Goal: Task Accomplishment & Management: Complete application form

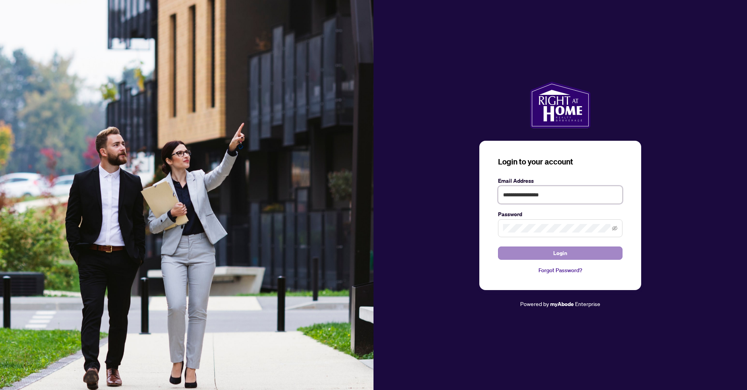
type input "**********"
drag, startPoint x: 563, startPoint y: 254, endPoint x: 511, endPoint y: 267, distance: 54.1
click at [563, 254] on span "Login" at bounding box center [560, 253] width 14 height 12
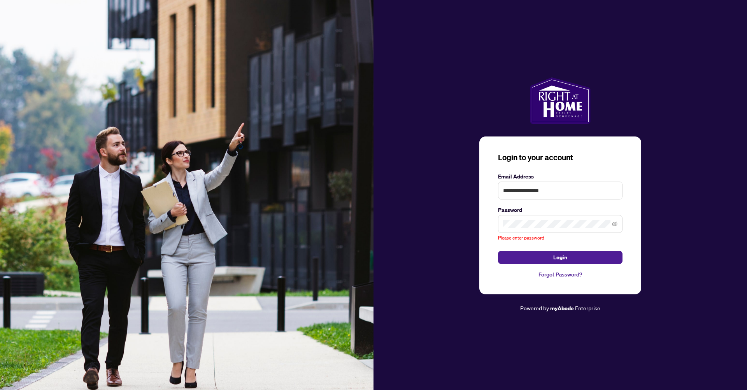
click at [535, 218] on span at bounding box center [560, 224] width 124 height 18
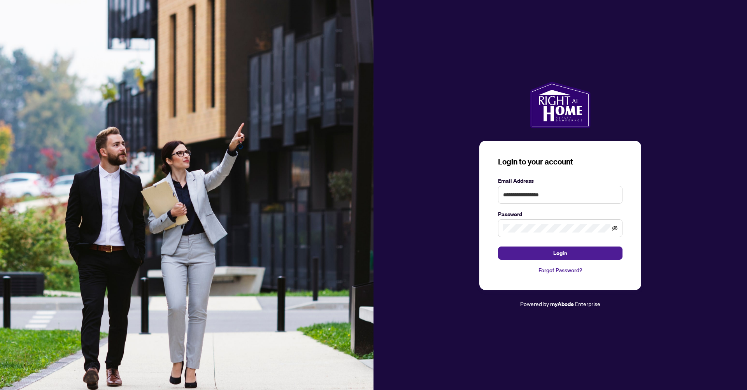
drag, startPoint x: 619, startPoint y: 227, endPoint x: 614, endPoint y: 227, distance: 4.7
click at [619, 227] on span at bounding box center [560, 228] width 124 height 18
click at [494, 231] on div "**********" at bounding box center [560, 215] width 162 height 149
click at [564, 254] on span "Login" at bounding box center [560, 253] width 14 height 12
drag, startPoint x: 559, startPoint y: 254, endPoint x: 429, endPoint y: 223, distance: 133.2
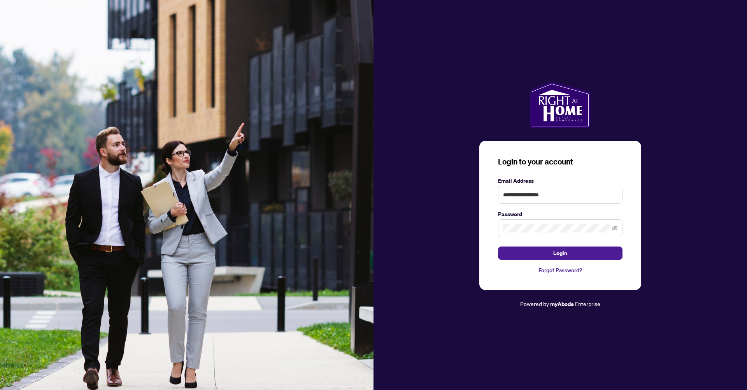
click at [559, 254] on span "Login" at bounding box center [560, 253] width 14 height 12
click at [562, 256] on span "Login" at bounding box center [560, 253] width 14 height 12
click at [576, 195] on input "text" at bounding box center [560, 195] width 124 height 18
type input "*"
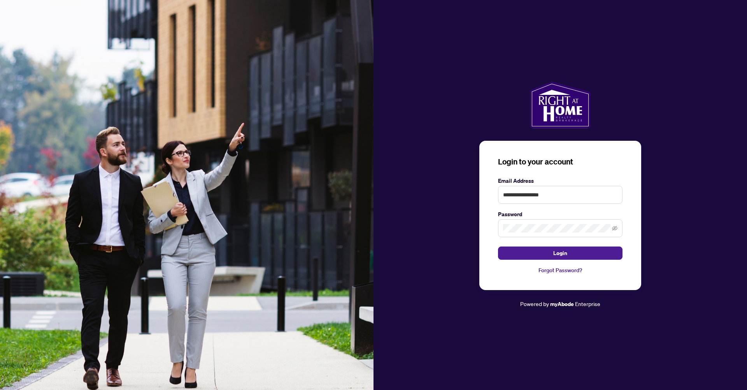
type input "**********"
click at [569, 256] on button "Login" at bounding box center [560, 253] width 124 height 13
click at [498, 229] on span at bounding box center [560, 228] width 124 height 18
click at [579, 252] on button "Login" at bounding box center [560, 253] width 124 height 13
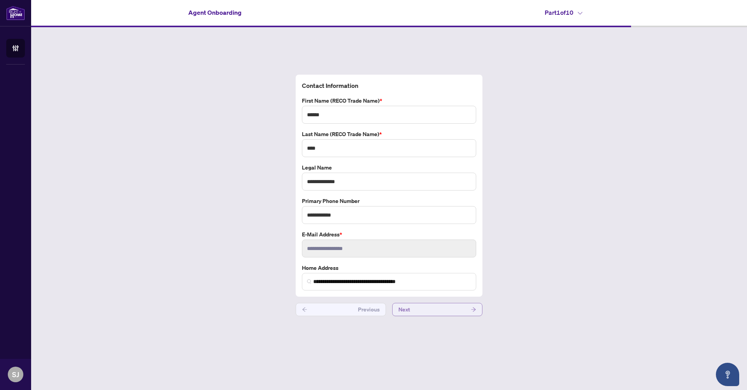
click at [462, 308] on button "Next" at bounding box center [437, 309] width 90 height 13
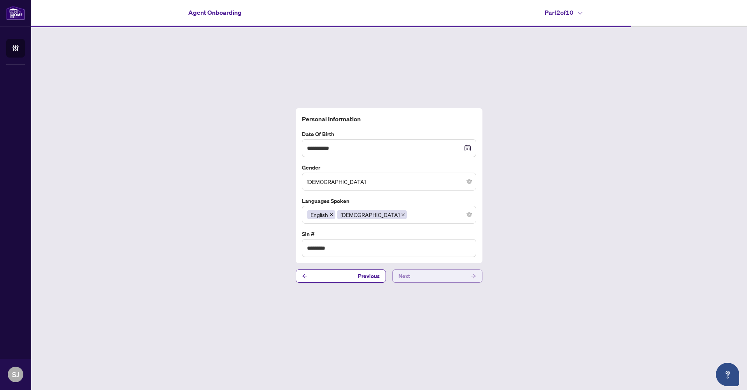
click at [462, 308] on div "**********" at bounding box center [389, 195] width 716 height 336
click at [462, 274] on button "Next" at bounding box center [437, 275] width 90 height 13
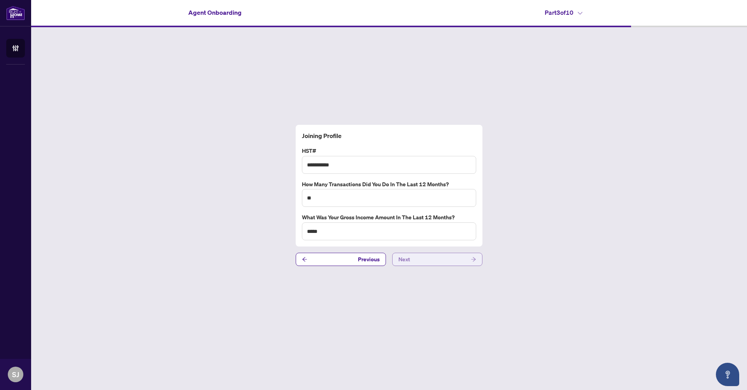
click at [471, 254] on span "button" at bounding box center [473, 259] width 5 height 12
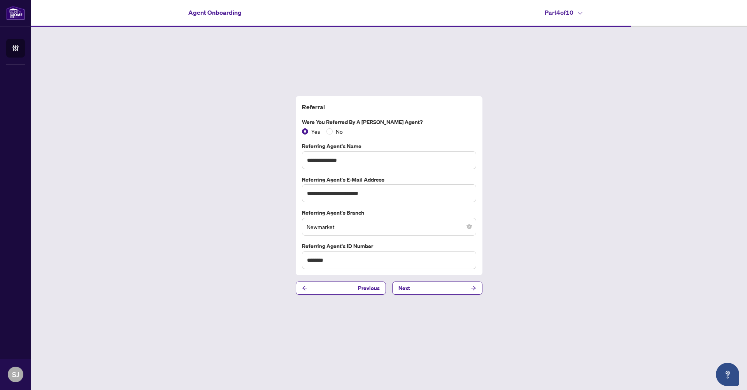
click at [457, 294] on button "Next" at bounding box center [437, 288] width 90 height 13
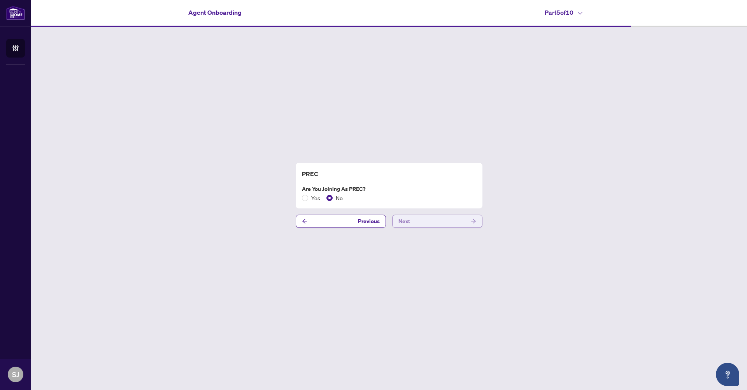
click at [458, 216] on button "Next" at bounding box center [437, 221] width 90 height 13
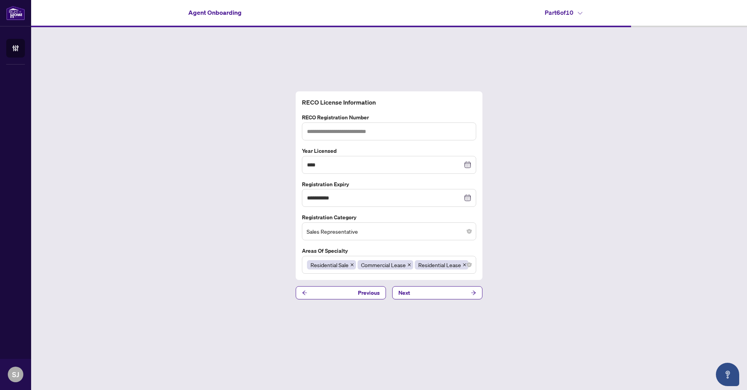
type input "******"
click at [455, 296] on button "Next" at bounding box center [437, 292] width 90 height 13
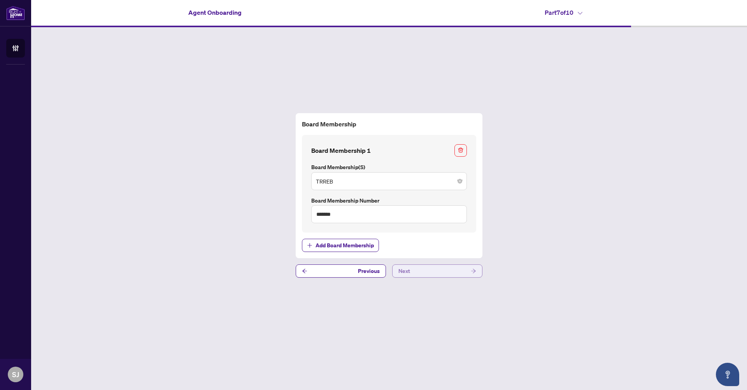
click at [465, 268] on button "Next" at bounding box center [437, 270] width 90 height 13
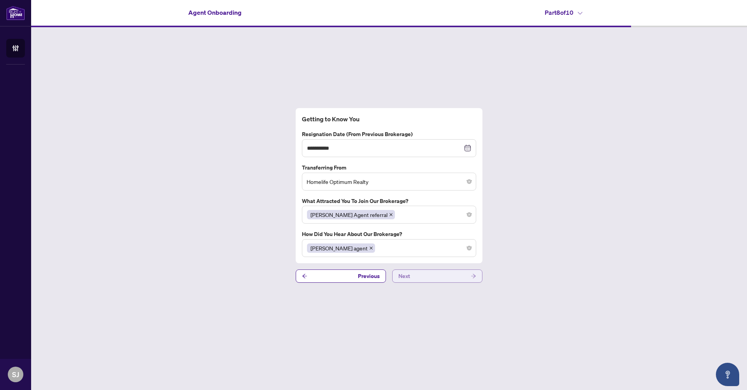
click at [471, 275] on icon "arrow-right" at bounding box center [473, 275] width 5 height 5
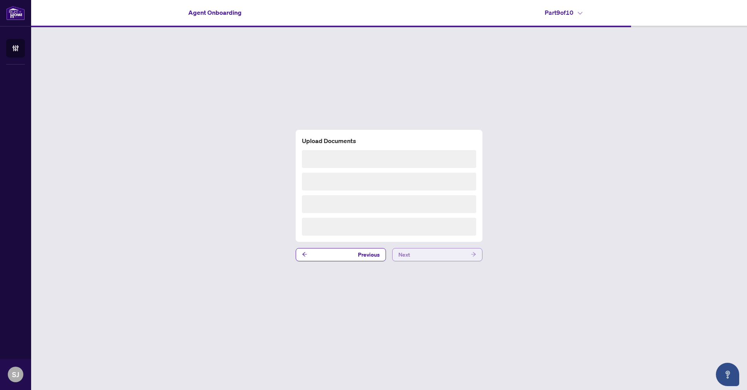
click at [465, 255] on button "Next" at bounding box center [437, 254] width 90 height 13
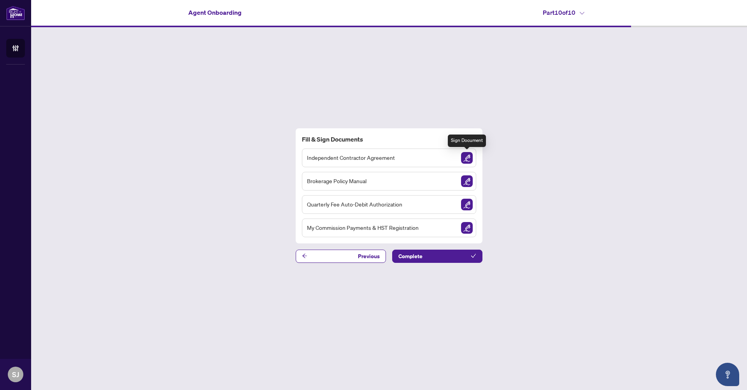
click at [467, 156] on img "Sign Document" at bounding box center [467, 158] width 12 height 12
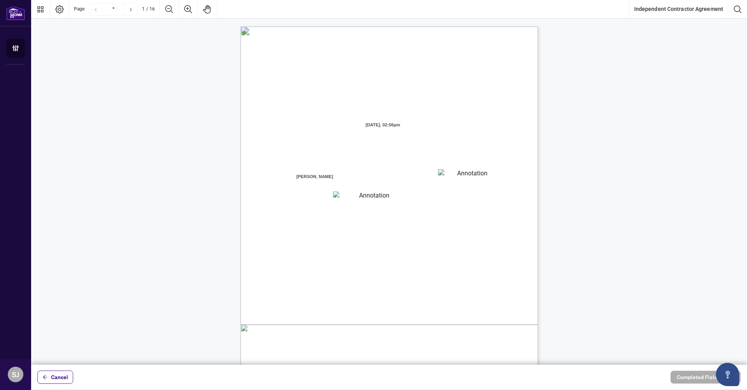
click at [468, 175] on textarea "01JYGZAKFHWMPY1N8C3Z46THAB" at bounding box center [469, 175] width 62 height 12
click at [467, 177] on textarea "01JYGZAKFHWMPY1N8C3Z46THAB" at bounding box center [469, 175] width 63 height 12
drag, startPoint x: 709, startPoint y: 166, endPoint x: 486, endPoint y: 192, distance: 224.0
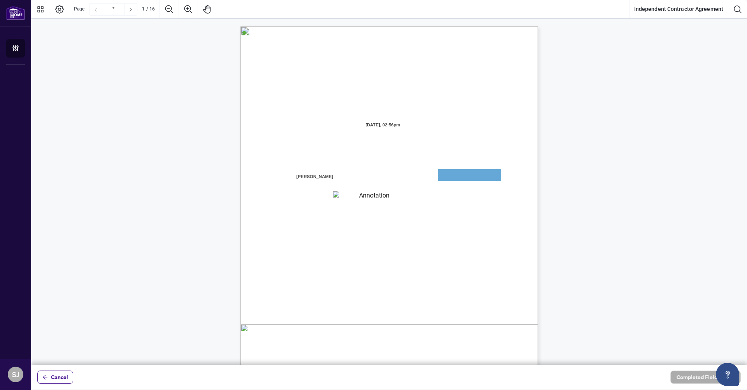
click at [448, 176] on textarea "01JYGZAKFHWMPY1N8C3Z46THAB" at bounding box center [469, 175] width 63 height 12
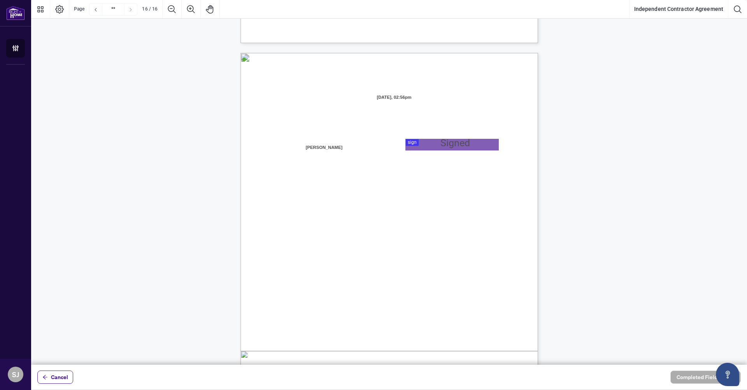
scroll to position [5892, 0]
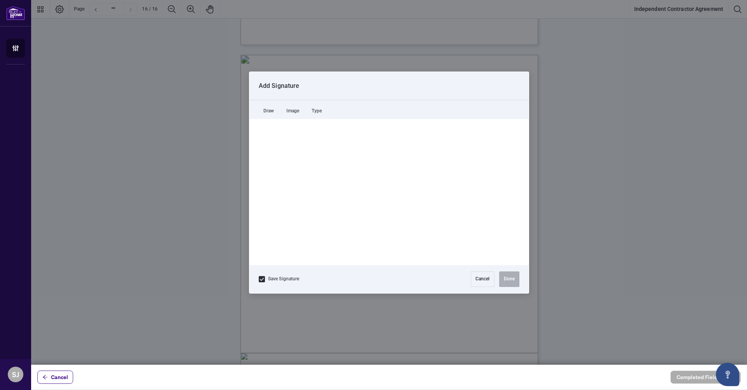
click at [453, 149] on div at bounding box center [389, 182] width 716 height 365
drag, startPoint x: 378, startPoint y: 159, endPoint x: 362, endPoint y: 229, distance: 72.5
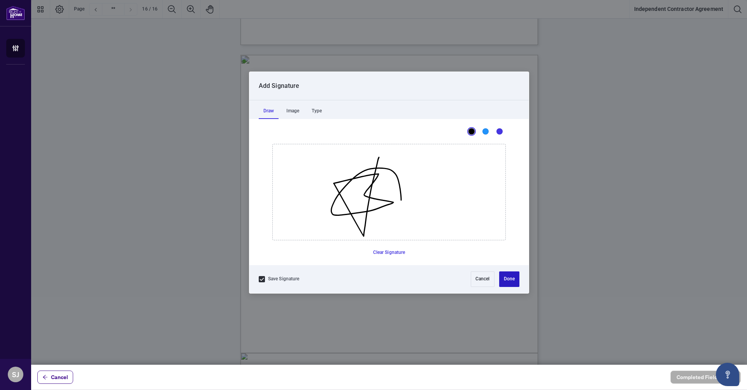
drag, startPoint x: 517, startPoint y: 279, endPoint x: 492, endPoint y: 261, distance: 30.9
click at [515, 277] on button "Done" at bounding box center [509, 279] width 20 height 16
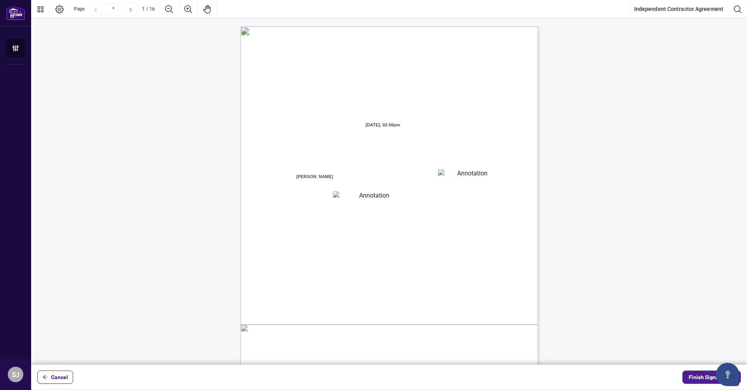
scroll to position [0, 0]
click at [376, 196] on textarea "01JYGZAQMTWRDFJQJ4WJ0G3B21" at bounding box center [371, 196] width 77 height 10
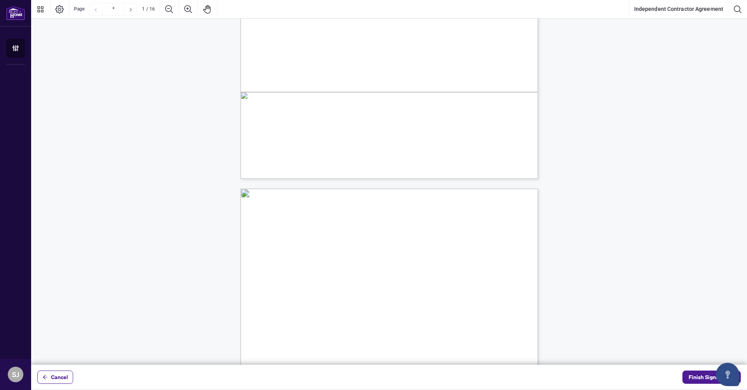
type input "*"
click at [698, 379] on span "Finish Signing" at bounding box center [705, 377] width 35 height 12
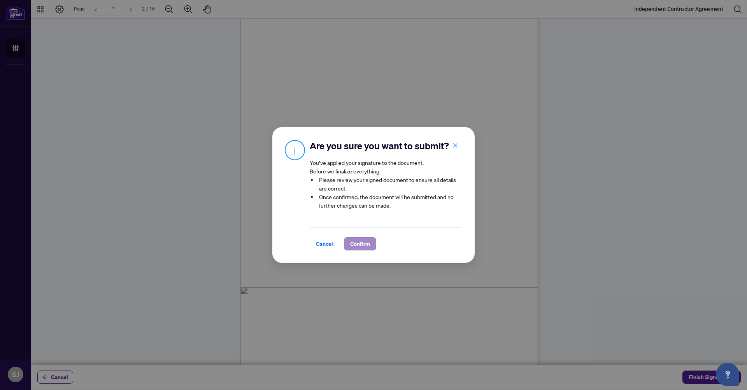
click at [364, 244] on span "Confirm" at bounding box center [360, 244] width 20 height 12
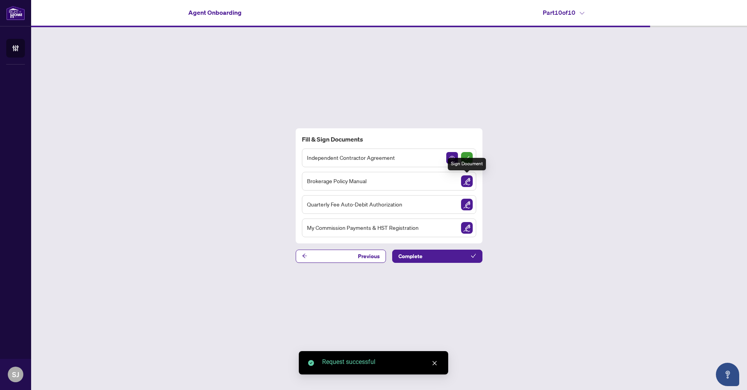
click at [469, 181] on img "Sign Document" at bounding box center [467, 181] width 12 height 12
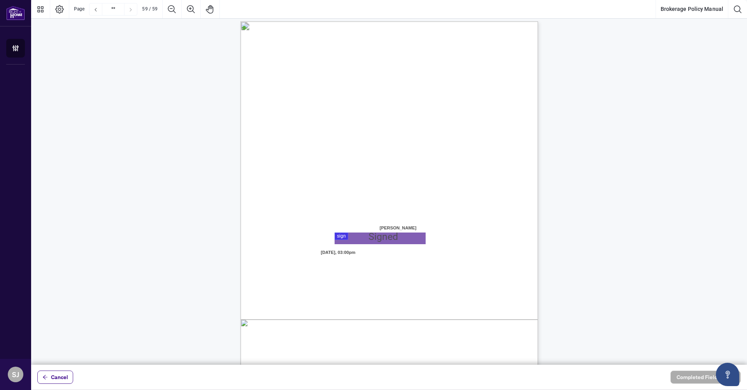
scroll to position [22905, 0]
click at [379, 233] on div at bounding box center [389, 182] width 716 height 365
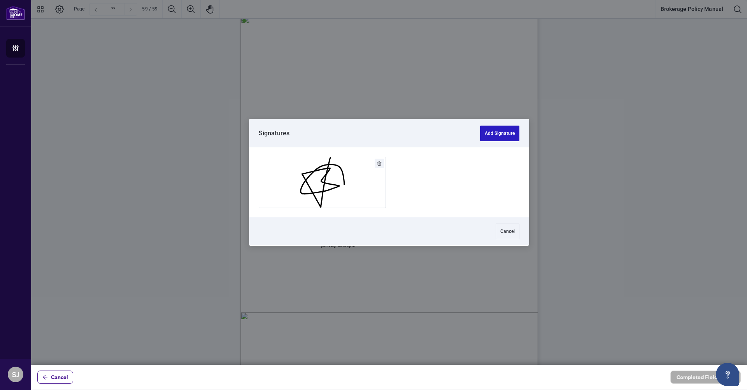
click at [492, 132] on button "Add Signature" at bounding box center [499, 134] width 39 height 16
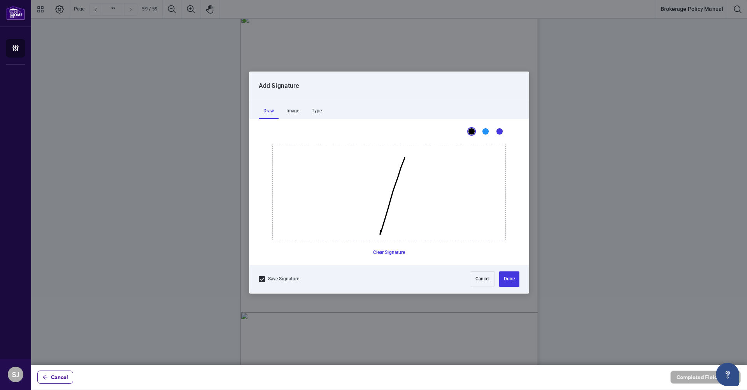
drag, startPoint x: 404, startPoint y: 157, endPoint x: 364, endPoint y: 183, distance: 48.2
click at [380, 230] on icon "Drawing canvas" at bounding box center [389, 192] width 233 height 96
drag, startPoint x: 500, startPoint y: 275, endPoint x: 512, endPoint y: 279, distance: 12.6
click at [500, 276] on button "Done" at bounding box center [509, 279] width 20 height 16
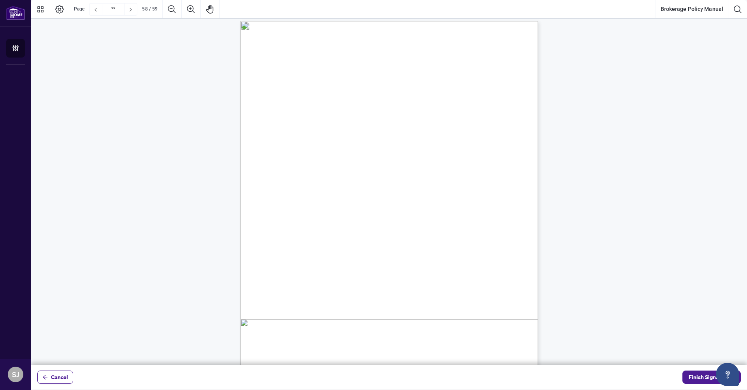
scroll to position [22504, 0]
type input "**"
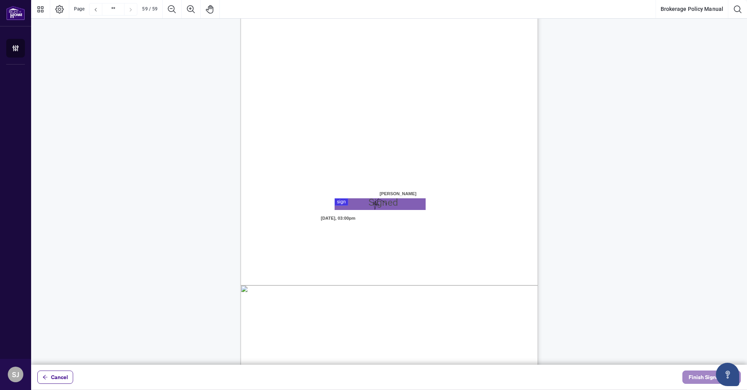
click at [688, 376] on span "Finish Signing" at bounding box center [705, 377] width 35 height 12
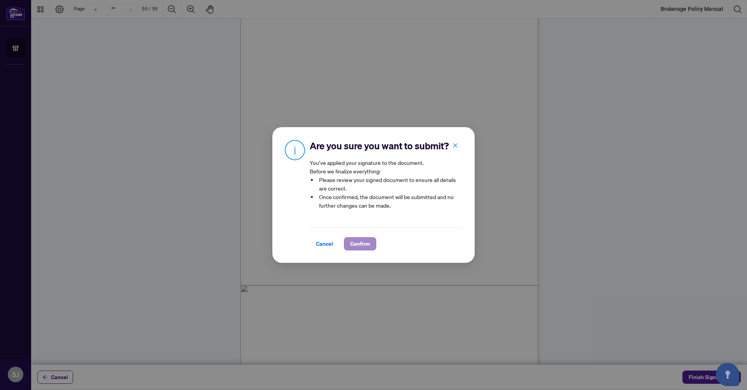
click at [356, 243] on span "Confirm" at bounding box center [360, 244] width 20 height 12
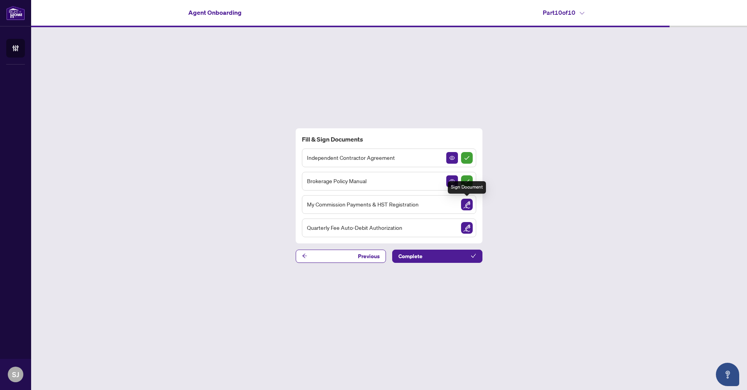
click at [466, 205] on img "Sign Document" at bounding box center [467, 205] width 12 height 12
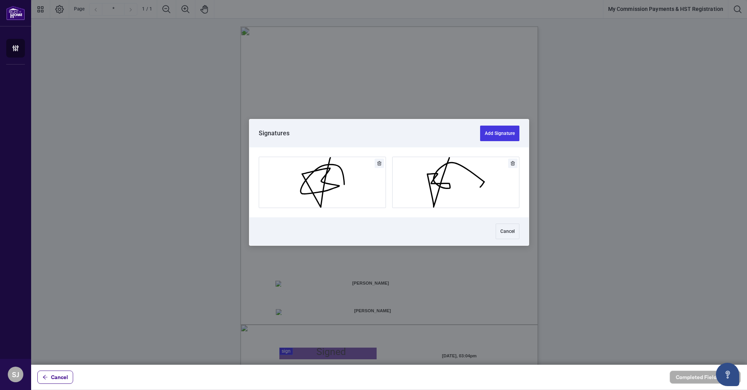
click at [333, 219] on div at bounding box center [389, 182] width 716 height 365
click at [353, 179] on button "Add Signature" at bounding box center [322, 182] width 126 height 51
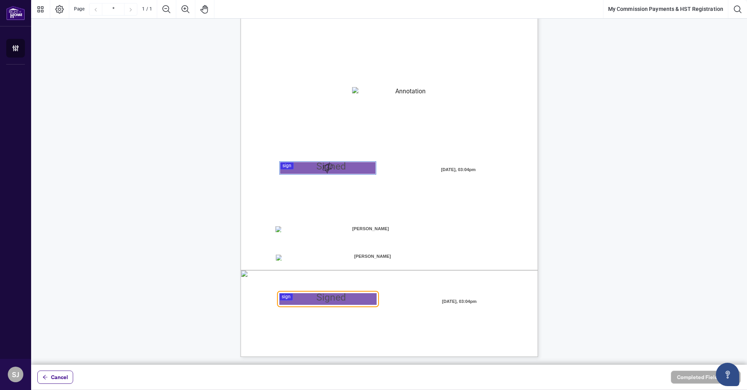
scroll to position [54, 0]
click at [333, 296] on div at bounding box center [389, 182] width 716 height 365
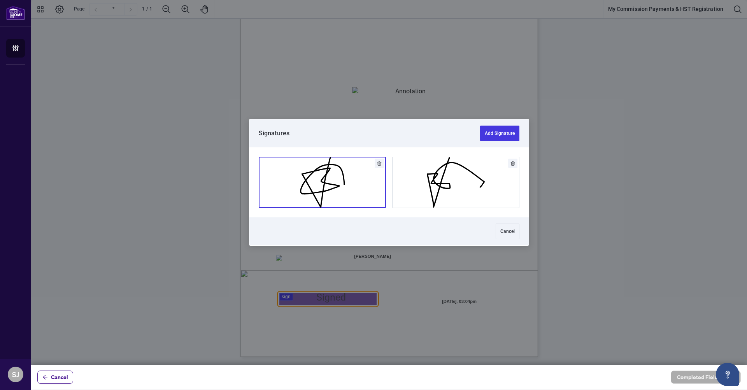
click at [336, 179] on button "Add Signature" at bounding box center [322, 182] width 126 height 51
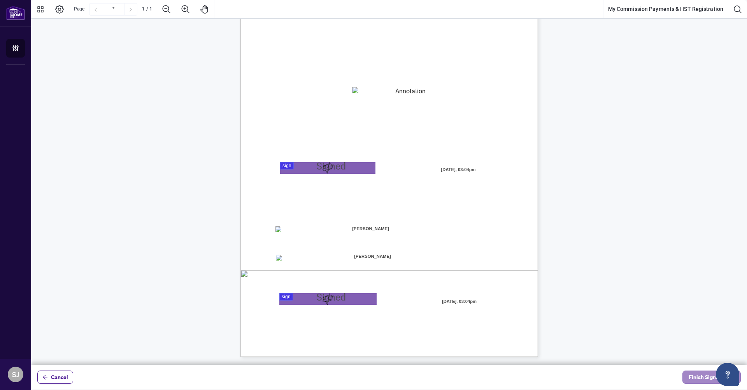
click at [687, 379] on button "Finish Signing" at bounding box center [711, 377] width 58 height 13
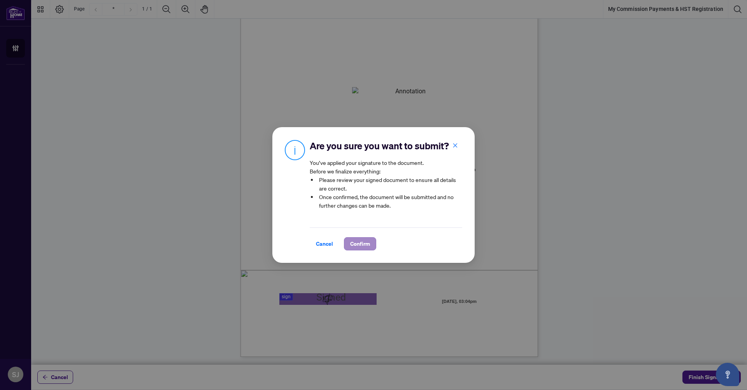
click at [359, 243] on span "Confirm" at bounding box center [360, 244] width 20 height 12
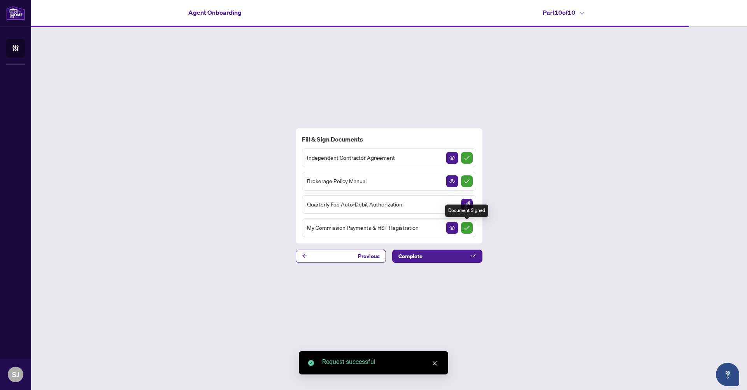
click at [469, 229] on img "Sign Completed" at bounding box center [467, 228] width 12 height 12
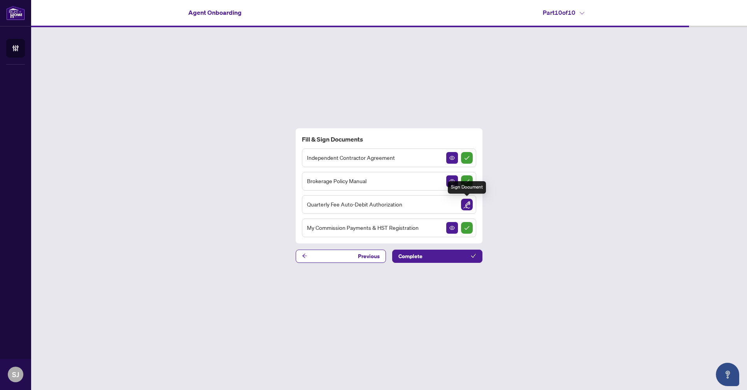
click at [469, 205] on img "Sign Document" at bounding box center [467, 205] width 12 height 12
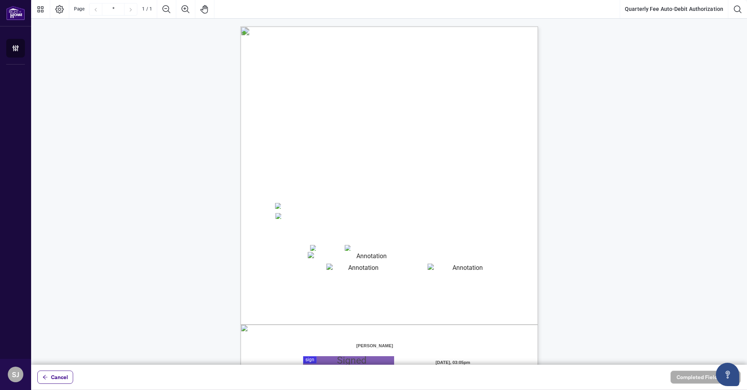
click at [315, 257] on textarea "01JYSTDXKMM2RH879KP3KYMEH1" at bounding box center [369, 257] width 122 height 10
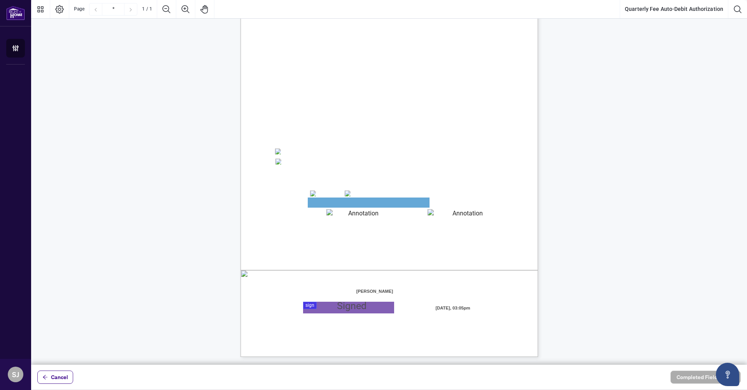
scroll to position [54, 0]
click at [346, 204] on textarea "01JYSTDXKMM2RH879KP3KYMEH1" at bounding box center [369, 203] width 122 height 10
click at [343, 309] on div at bounding box center [389, 182] width 716 height 365
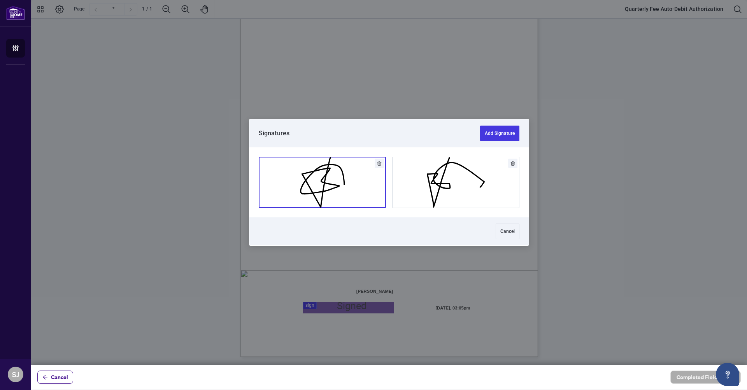
click at [339, 177] on button "Add Signature" at bounding box center [322, 182] width 126 height 51
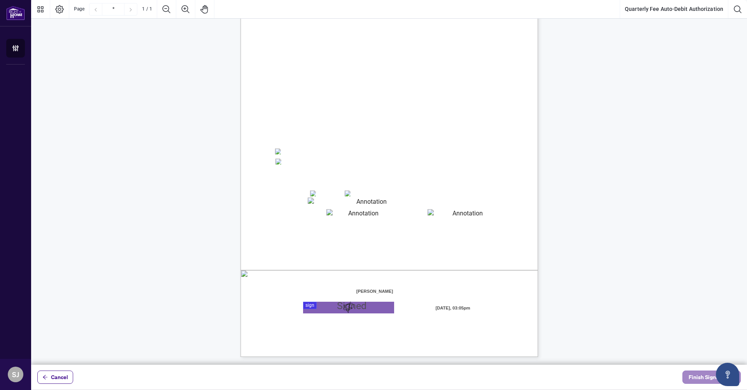
click at [704, 379] on span "Finish Signing" at bounding box center [705, 377] width 35 height 12
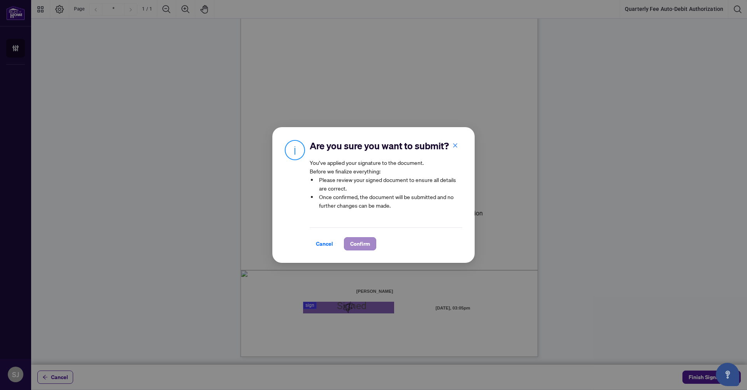
click at [361, 244] on span "Confirm" at bounding box center [360, 244] width 20 height 12
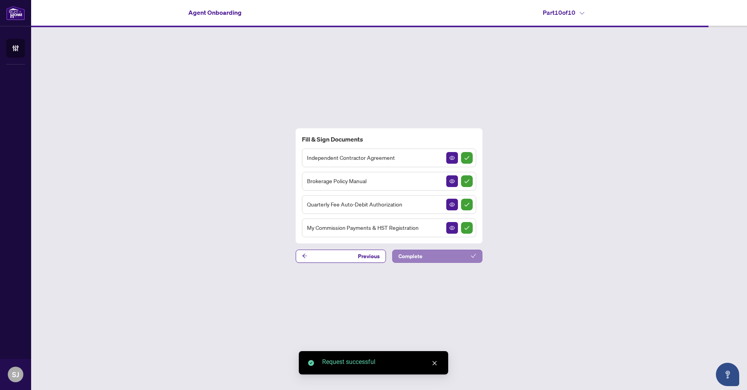
click at [441, 255] on button "Complete" at bounding box center [437, 256] width 90 height 13
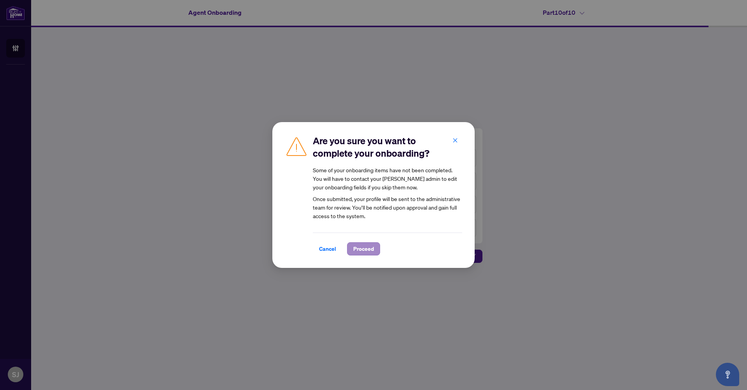
click at [362, 247] on span "Proceed" at bounding box center [363, 249] width 21 height 12
